Goal: Task Accomplishment & Management: Use online tool/utility

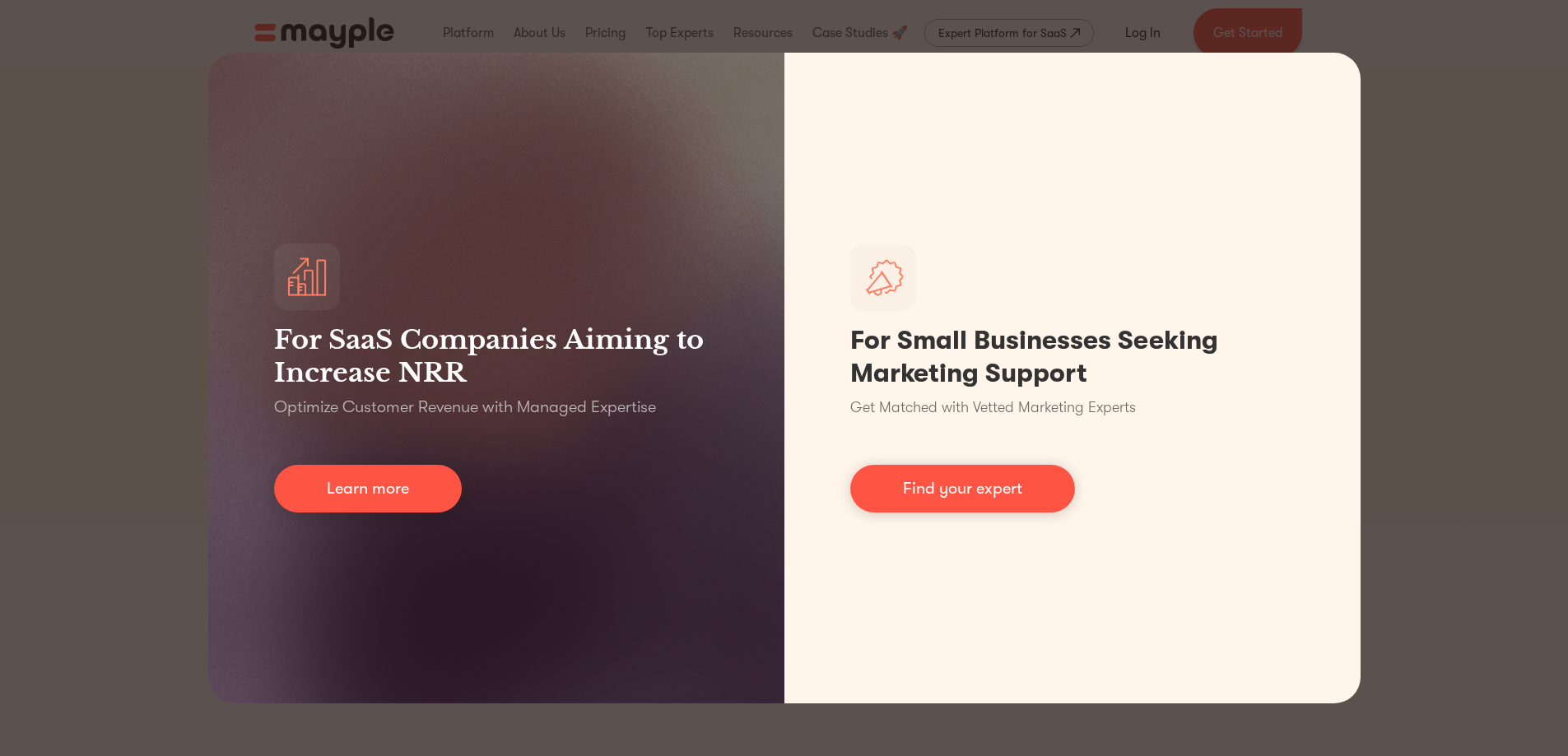
click at [118, 467] on div "For SaaS Companies Aiming to Increase NRR Optimize Customer Revenue with Manage…" at bounding box center [784, 378] width 1568 height 756
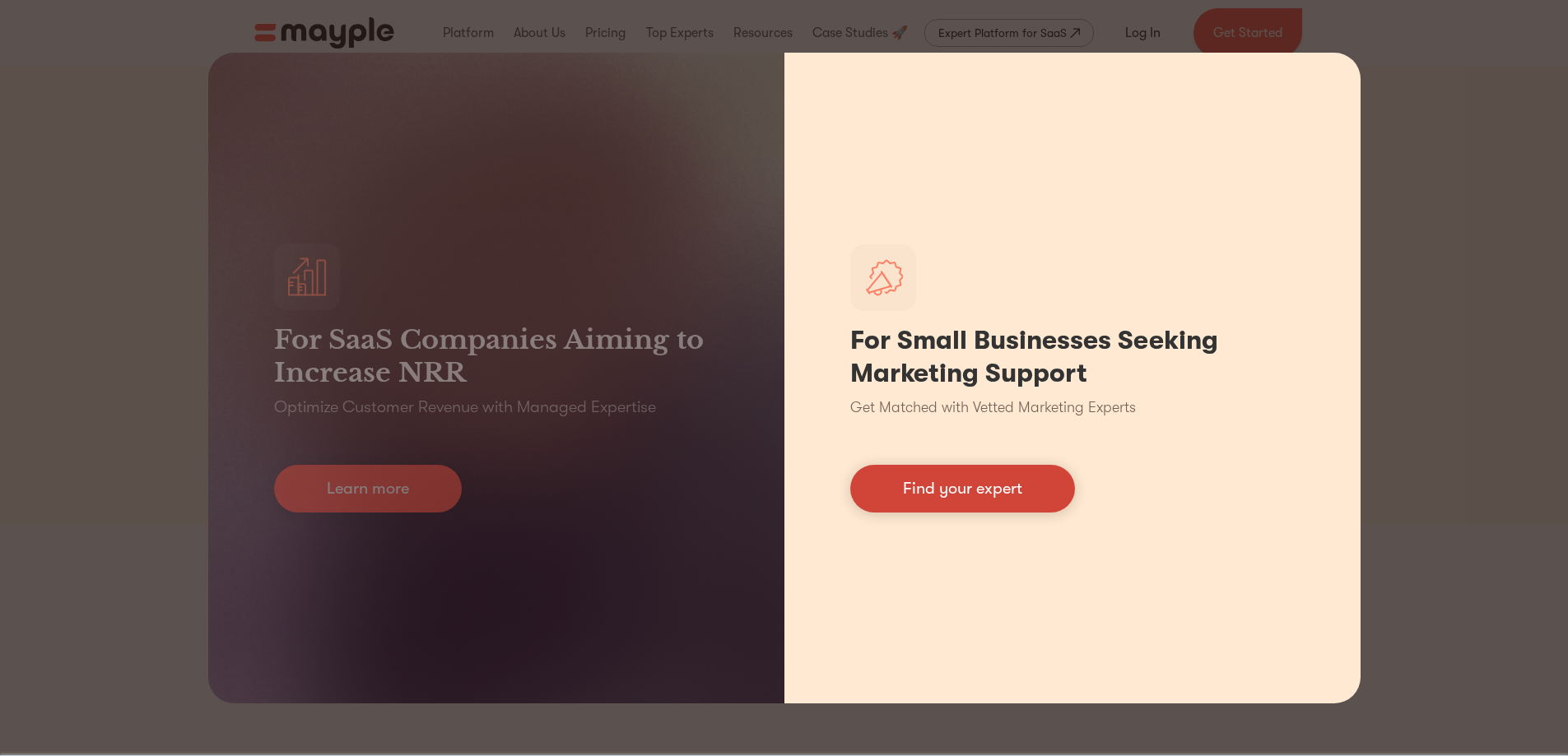
click at [976, 492] on link "Find your expert" at bounding box center [962, 489] width 225 height 48
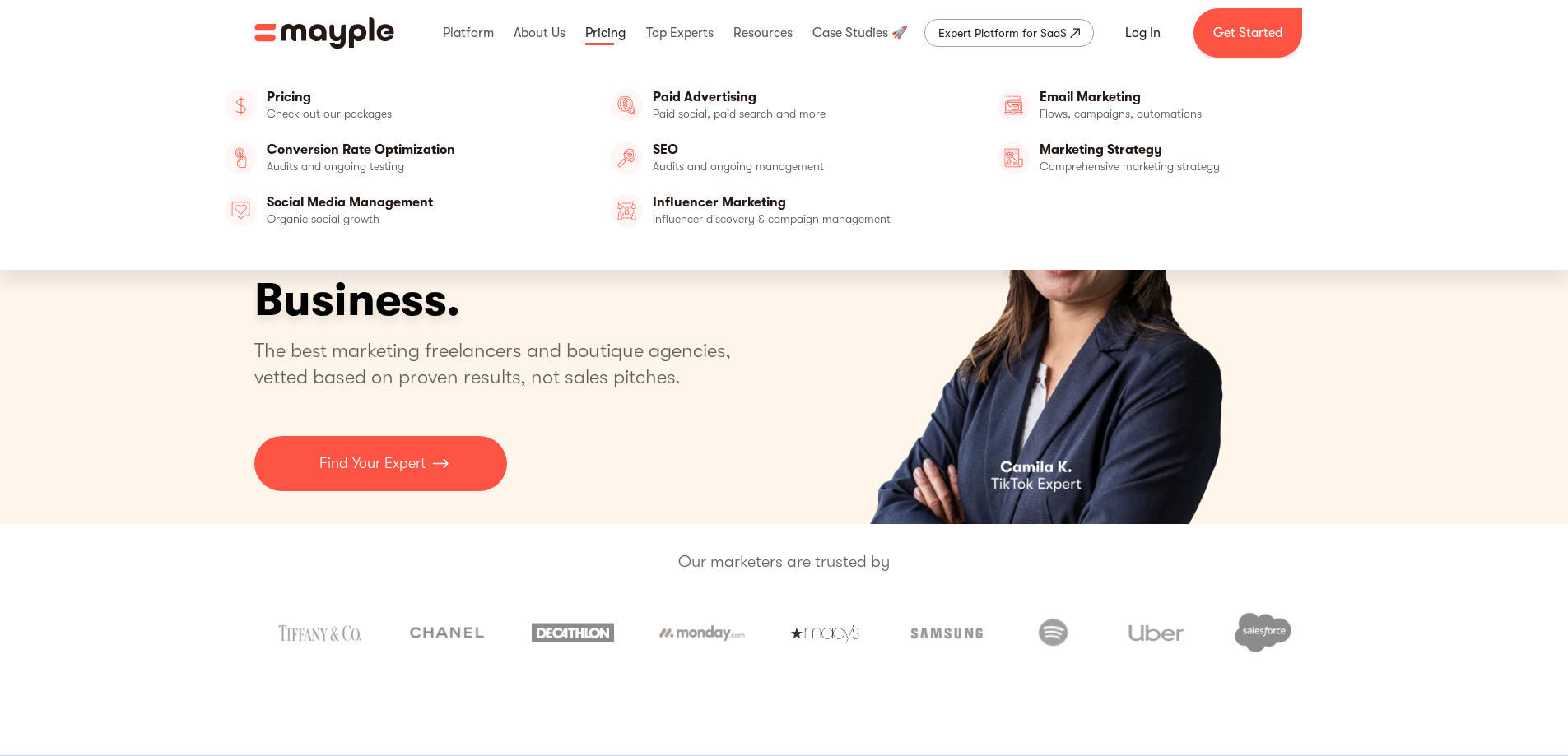
click at [605, 36] on link at bounding box center [605, 33] width 48 height 53
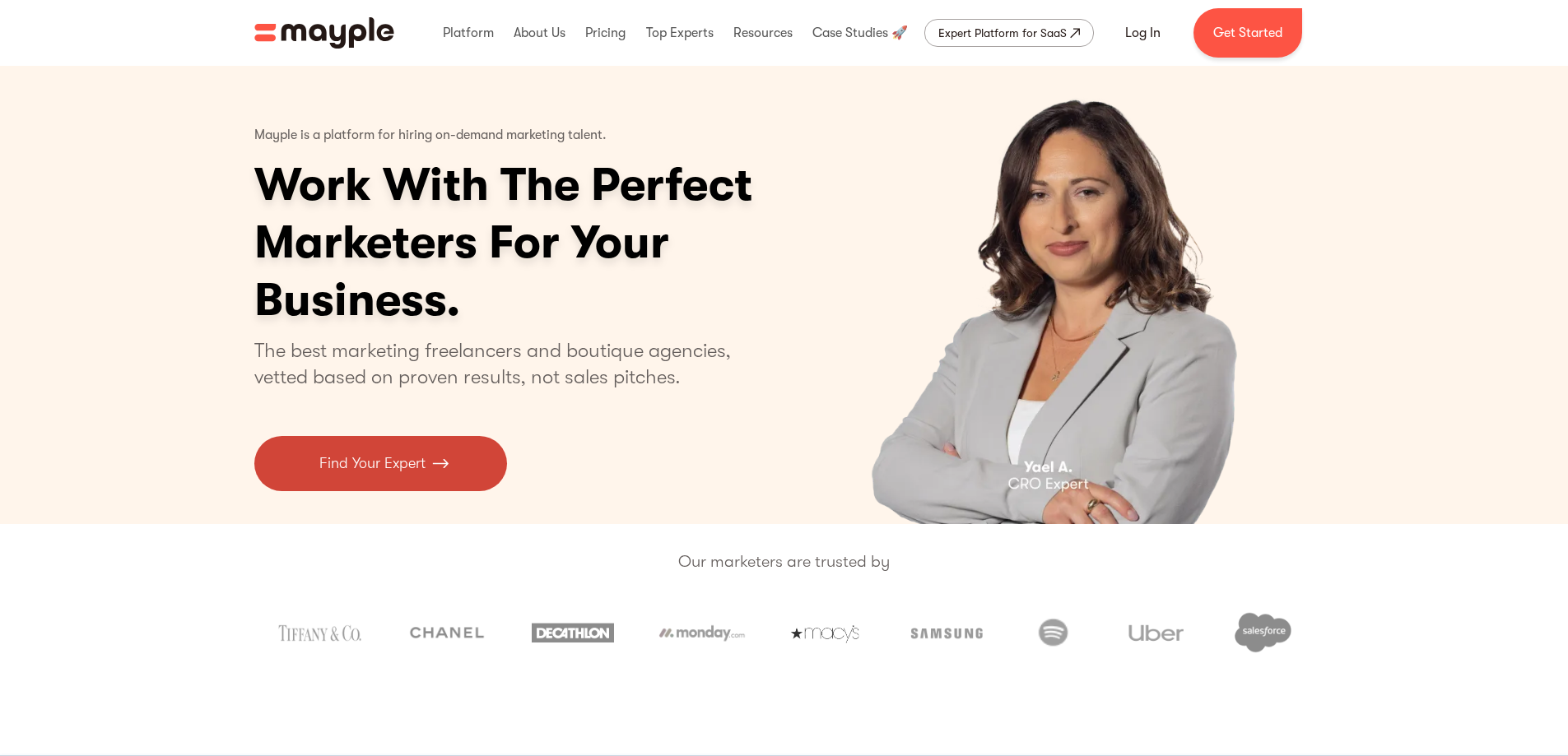
click at [328, 470] on p "Find Your Expert" at bounding box center [372, 463] width 106 height 22
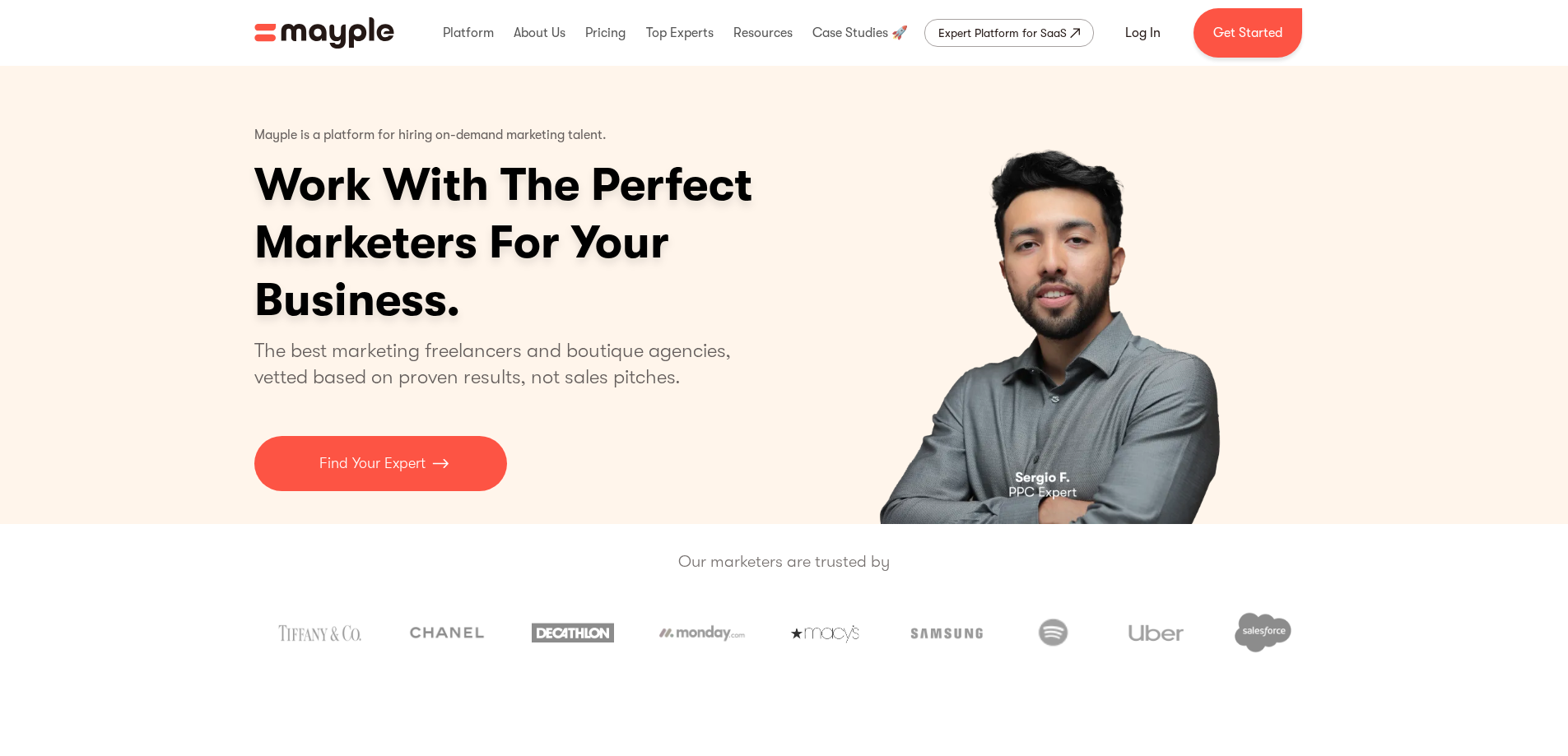
click at [300, 27] on img "home" at bounding box center [324, 33] width 140 height 31
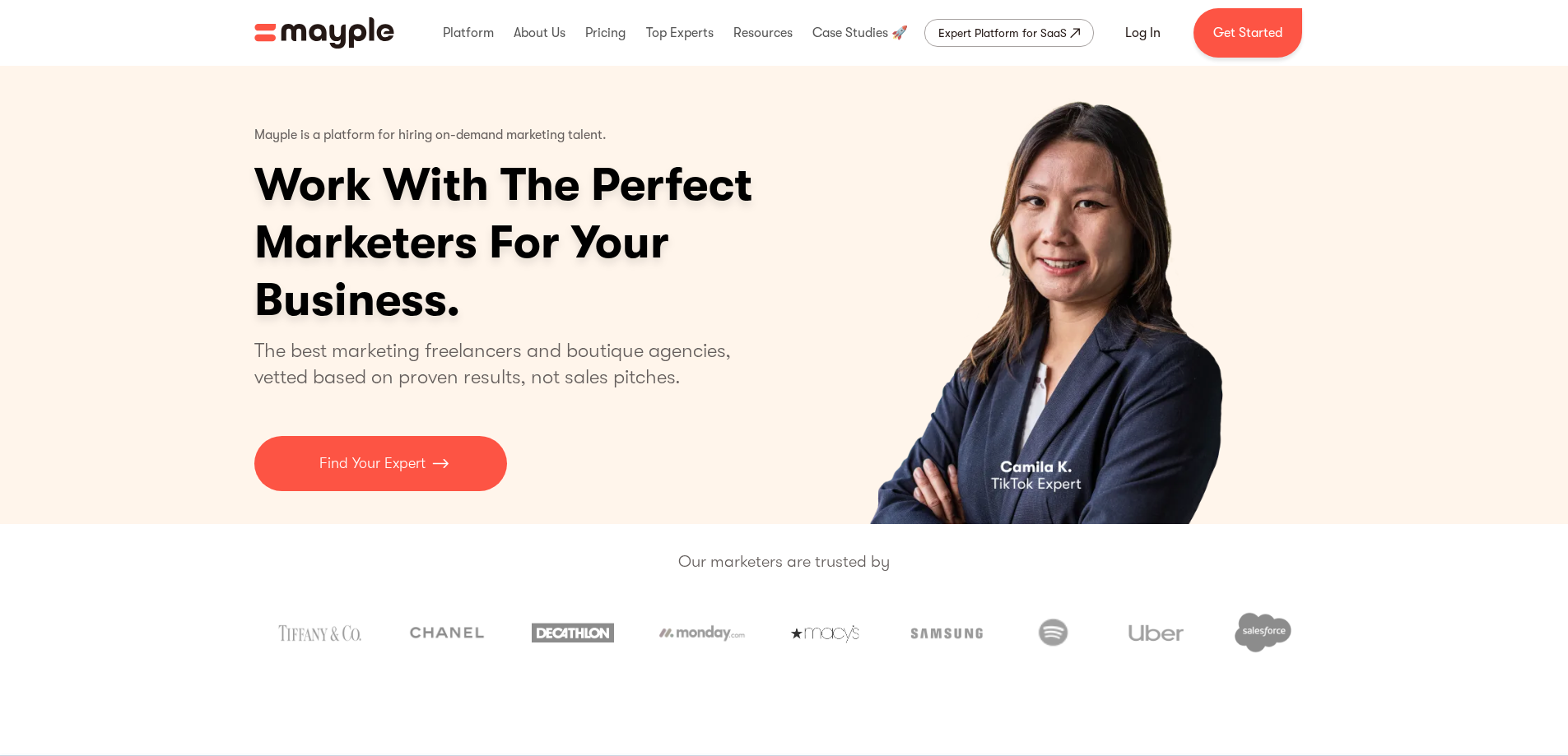
drag, startPoint x: 629, startPoint y: 257, endPoint x: 576, endPoint y: 195, distance: 81.6
click at [629, 257] on h1 "Work With The Perfect Marketers For Your Business." at bounding box center [568, 242] width 626 height 173
